Goal: Check status

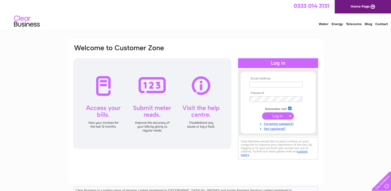
type input "andylinn120@gmail.com"
click at [274, 116] on input "submit" at bounding box center [278, 115] width 32 height 7
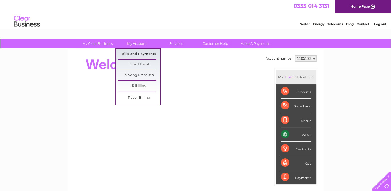
click at [135, 50] on link "Bills and Payments" at bounding box center [138, 54] width 43 height 10
click at [135, 51] on link "Bills and Payments" at bounding box center [138, 54] width 43 height 10
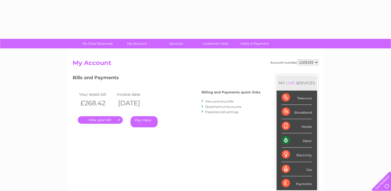
click at [110, 118] on link "." at bounding box center [100, 119] width 45 height 7
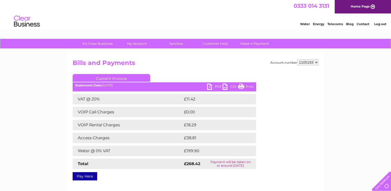
click at [208, 86] on link "PDF" at bounding box center [214, 86] width 15 height 7
